Goal: Information Seeking & Learning: Learn about a topic

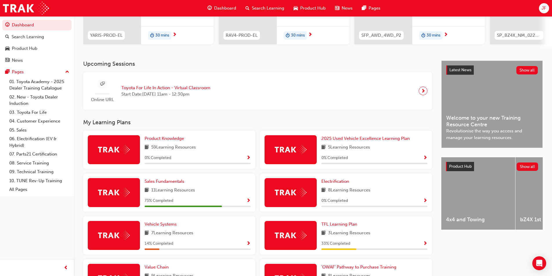
scroll to position [116, 0]
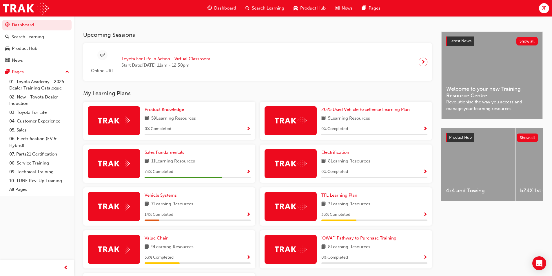
click at [168, 196] on span "Vehicle Systems" at bounding box center [161, 195] width 32 height 5
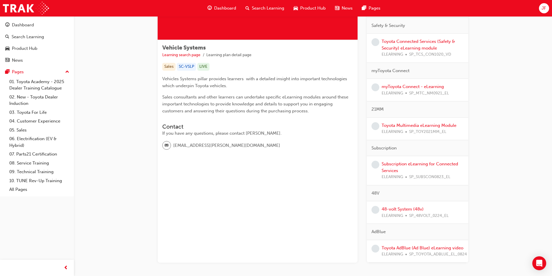
scroll to position [48, 0]
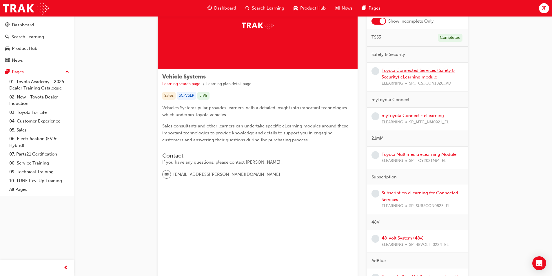
click at [409, 75] on link "Toyota Connected Services (Safety & Security) eLearning module" at bounding box center [417, 74] width 73 height 12
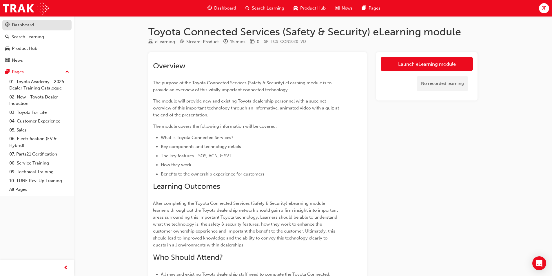
click at [34, 23] on div "Dashboard" at bounding box center [36, 24] width 63 height 7
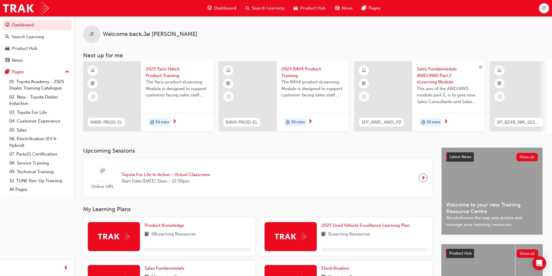
scroll to position [174, 0]
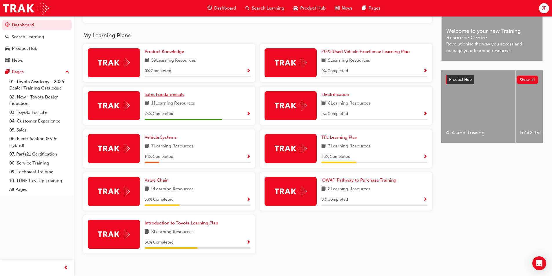
click at [164, 96] on span "Sales Fundamentals" at bounding box center [165, 94] width 40 height 5
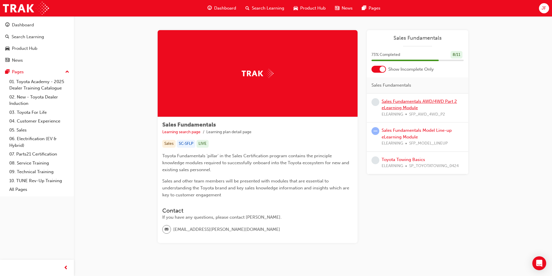
click at [395, 101] on link "Sales Fundamentals AWD/4WD Part 2 eLearning Module" at bounding box center [418, 105] width 75 height 12
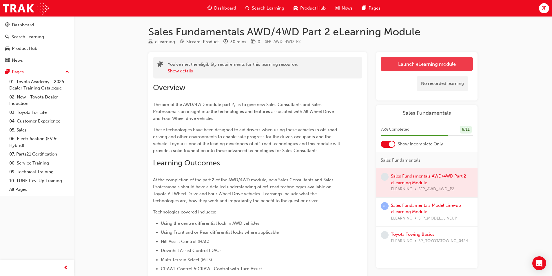
click at [448, 61] on link "Launch eLearning module" at bounding box center [427, 64] width 92 height 14
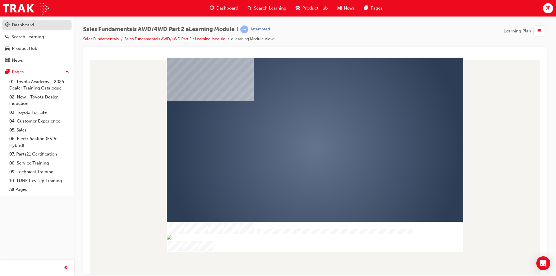
click at [29, 25] on div "Dashboard" at bounding box center [23, 25] width 22 height 7
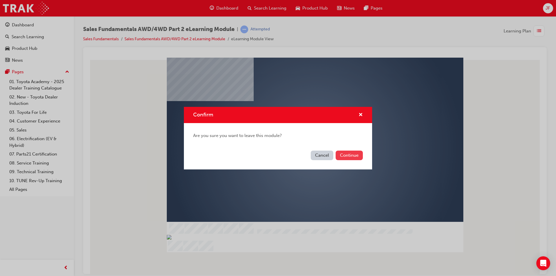
click at [346, 155] on button "Continue" at bounding box center [349, 156] width 27 height 10
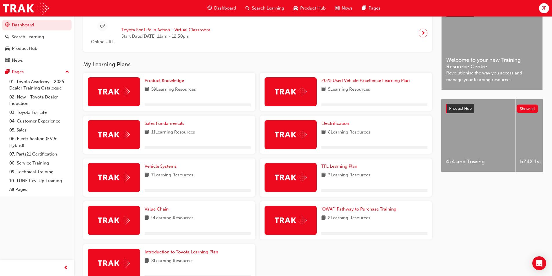
scroll to position [182, 0]
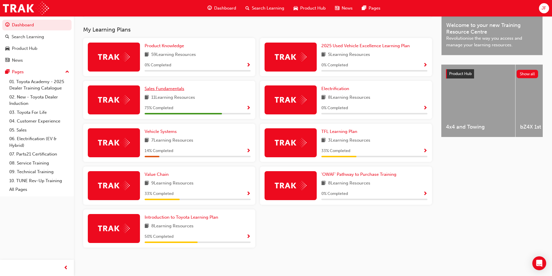
click at [174, 86] on link "Sales Fundamentals" at bounding box center [166, 88] width 42 height 7
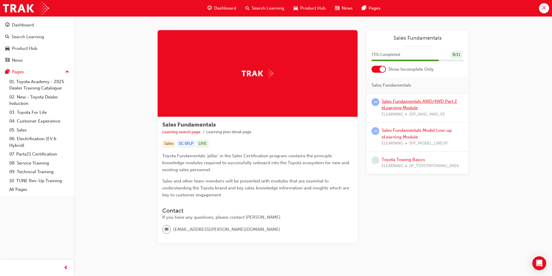
click at [409, 103] on link "Sales Fundamentals AWD/4WD Part 2 eLearning Module" at bounding box center [418, 105] width 75 height 12
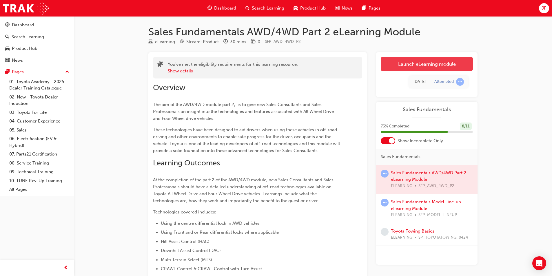
click at [440, 63] on link "Launch eLearning module" at bounding box center [427, 64] width 92 height 14
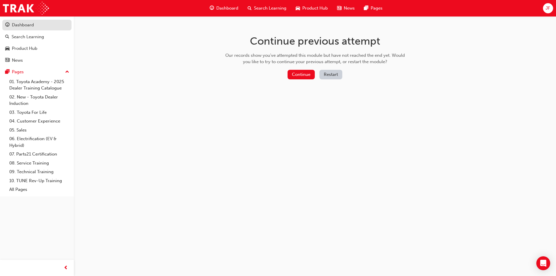
click at [32, 20] on link "Dashboard" at bounding box center [36, 25] width 69 height 11
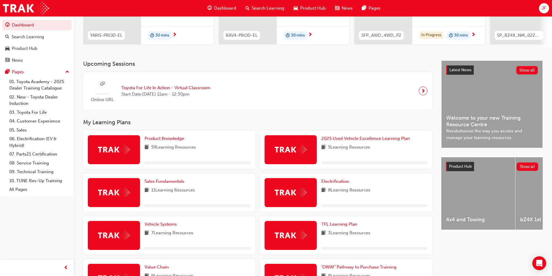
scroll to position [182, 0]
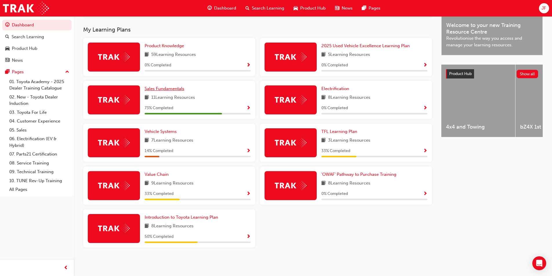
click at [167, 87] on span "Sales Fundamentals" at bounding box center [165, 88] width 40 height 5
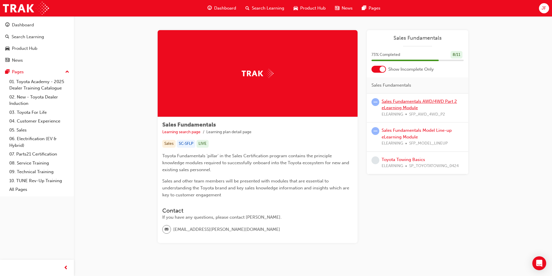
click at [399, 101] on link "Sales Fundamentals AWD/4WD Part 2 eLearning Module" at bounding box center [418, 105] width 75 height 12
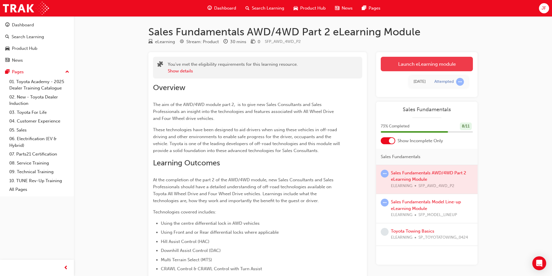
click at [402, 66] on link "Launch eLearning module" at bounding box center [427, 64] width 92 height 14
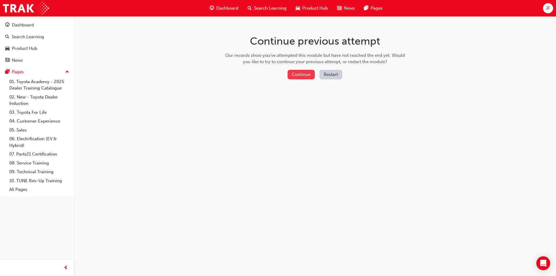
click at [291, 74] on button "Continue" at bounding box center [301, 75] width 27 height 10
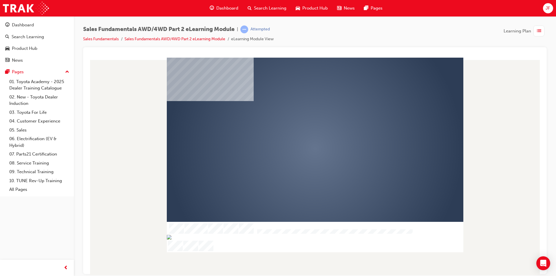
click at [298, 131] on div "play" at bounding box center [298, 131] width 0 height 0
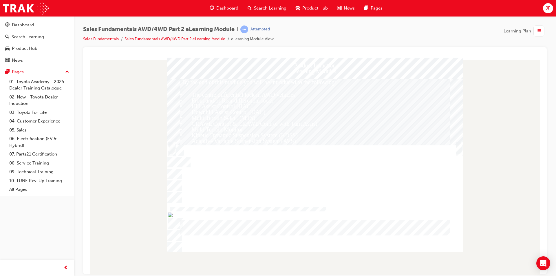
click at [219, 155] on div "By the end of this module you will be introduced to the following: •\9The centr…" at bounding box center [315, 147] width 270 height 137
